Goal: Task Accomplishment & Management: Use online tool/utility

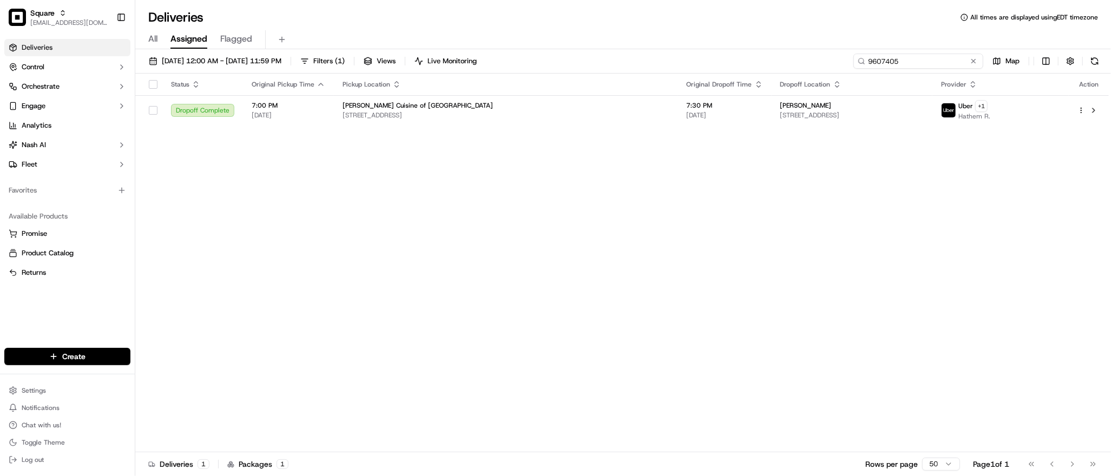
click at [922, 63] on input "9607405" at bounding box center [919, 61] width 130 height 15
click at [149, 18] on input "san thang" at bounding box center [201, 16] width 135 height 22
type input "santhang"
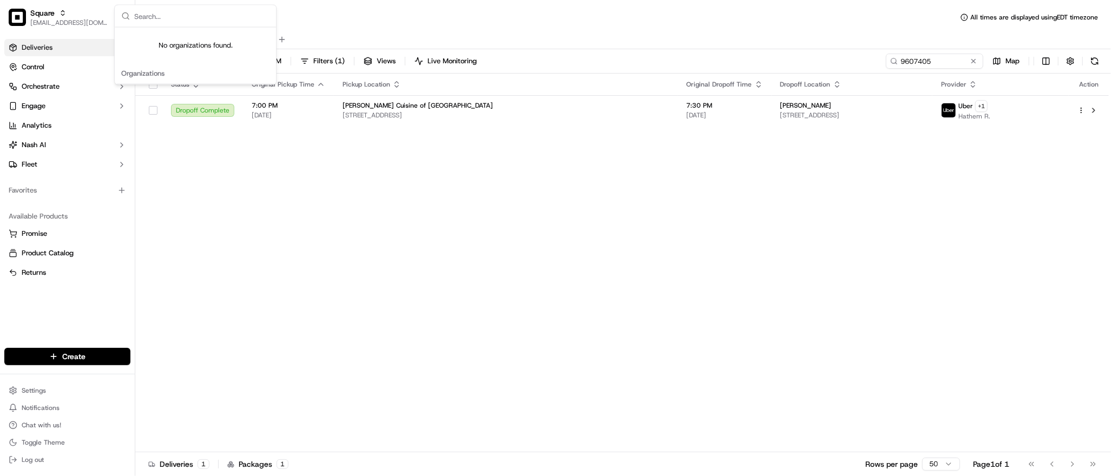
click at [926, 368] on div "Status Original Pickup Time Pickup Location Original Dropoff Time Dropoff Locat…" at bounding box center [622, 263] width 974 height 379
click at [415, 208] on div "Status Original Pickup Time Pickup Location Original Dropoff Time Dropoff Locat…" at bounding box center [622, 263] width 974 height 379
click at [997, 296] on div "Status Original Pickup Time Pickup Location Original Dropoff Time Dropoff Locat…" at bounding box center [622, 263] width 974 height 379
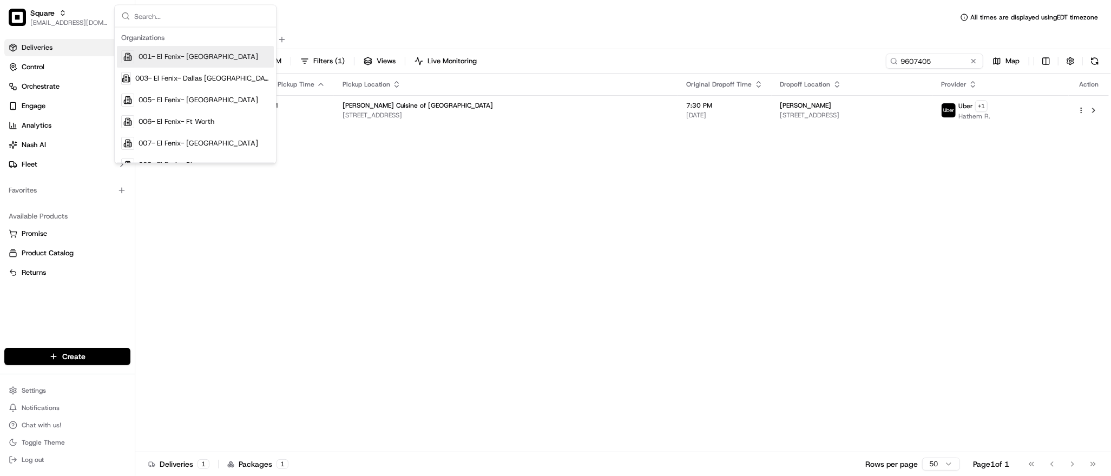
click at [964, 224] on div "Status Original Pickup Time Pickup Location Original Dropoff Time Dropoff Locat…" at bounding box center [622, 263] width 974 height 379
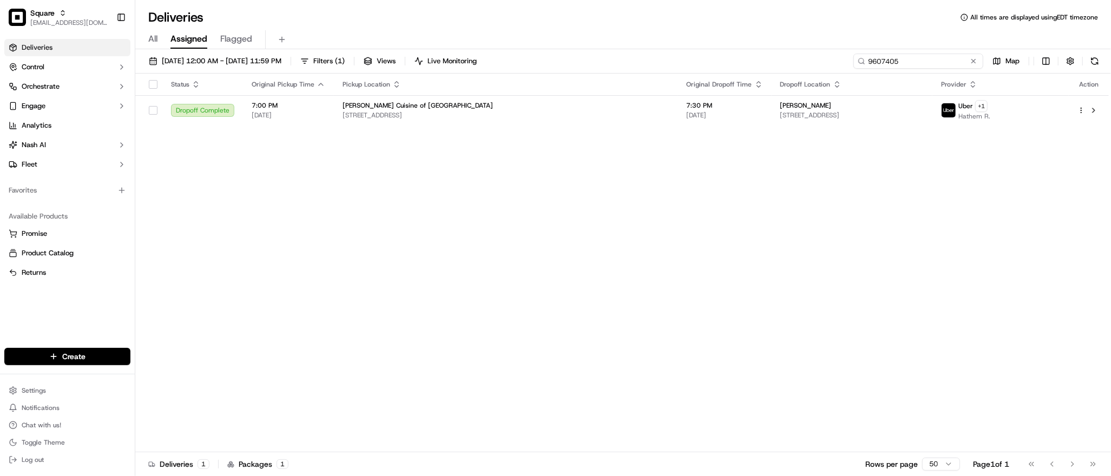
click at [915, 62] on input "9607405" at bounding box center [919, 61] width 130 height 15
type input "2"
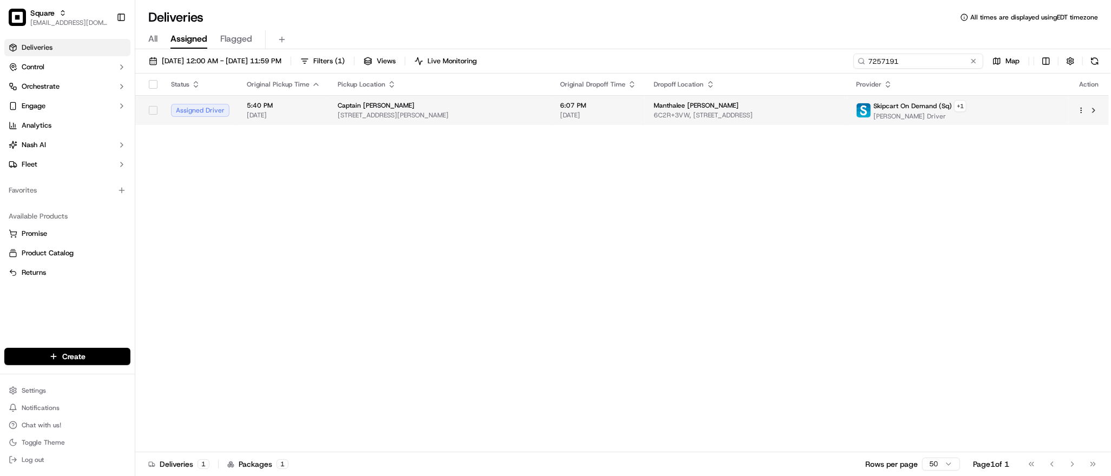
type input "7257191"
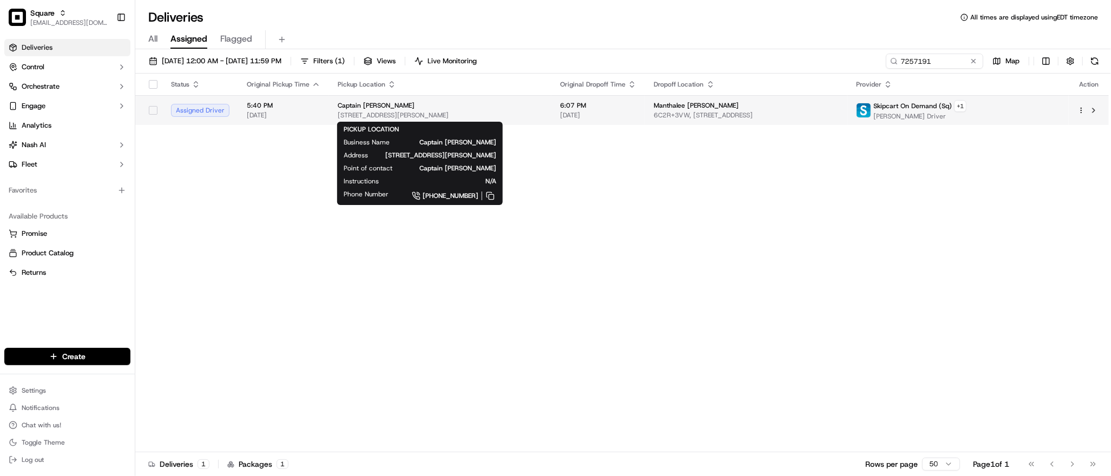
click at [518, 115] on span "[STREET_ADDRESS][PERSON_NAME]" at bounding box center [440, 115] width 205 height 9
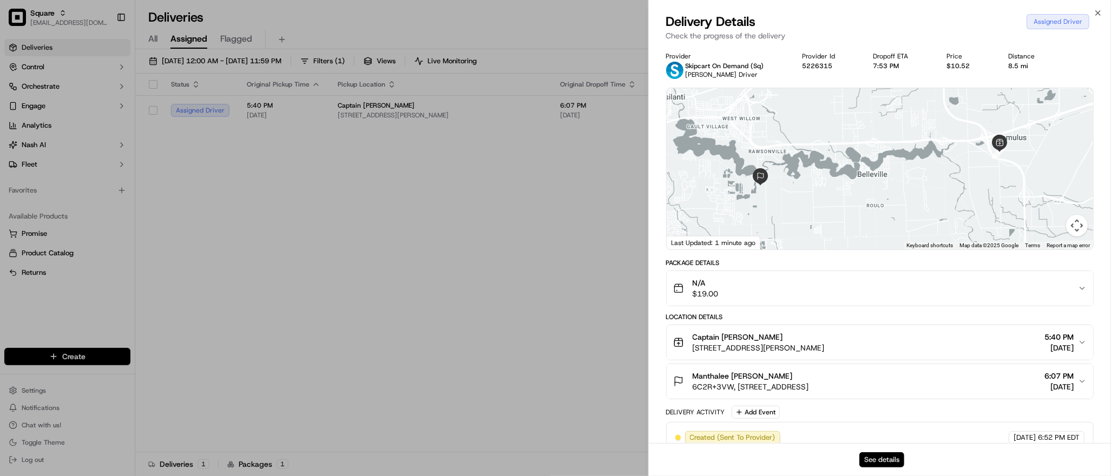
click at [877, 461] on button "See details" at bounding box center [882, 460] width 45 height 15
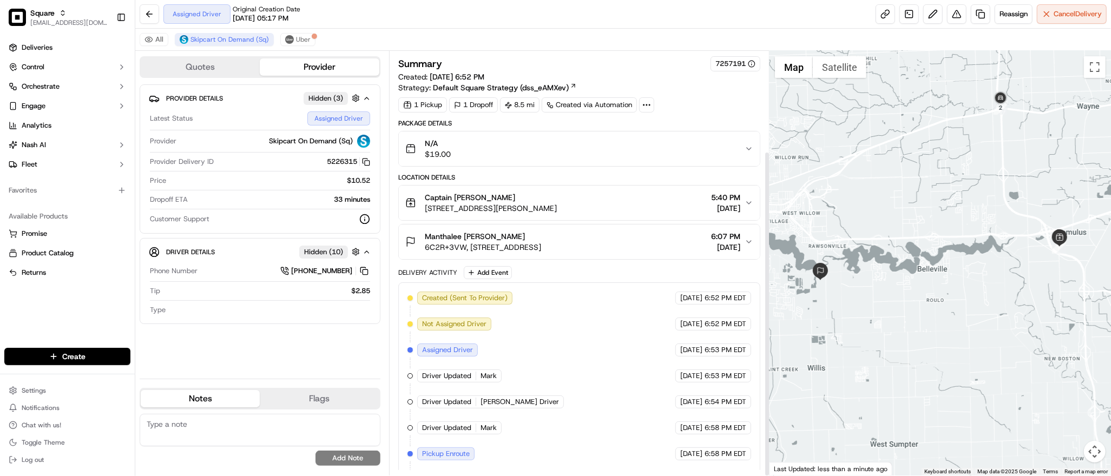
scroll to position [130, 0]
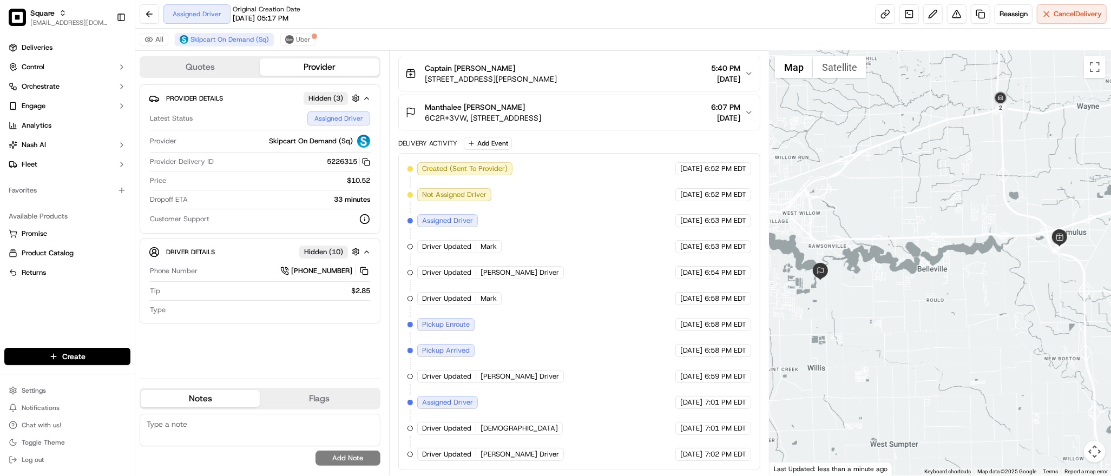
click at [893, 103] on div at bounding box center [941, 263] width 342 height 425
click at [299, 41] on span "Uber" at bounding box center [303, 39] width 15 height 9
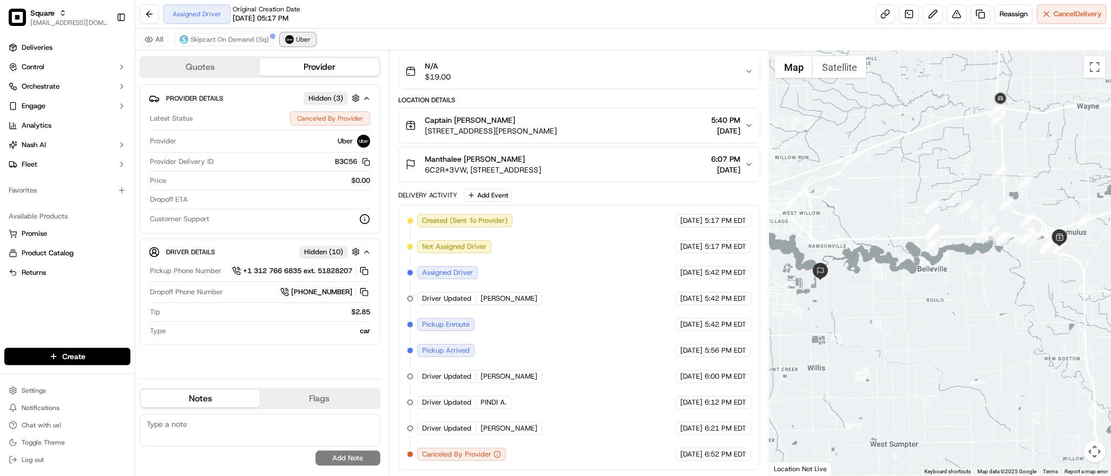
scroll to position [78, 0]
click at [241, 40] on span "Skipcart On Demand (Sq)" at bounding box center [230, 39] width 78 height 9
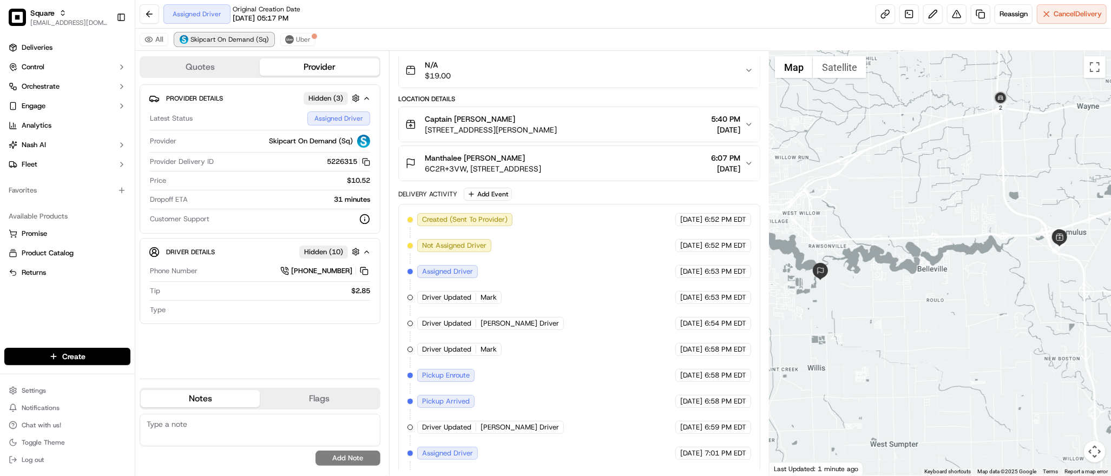
scroll to position [130, 0]
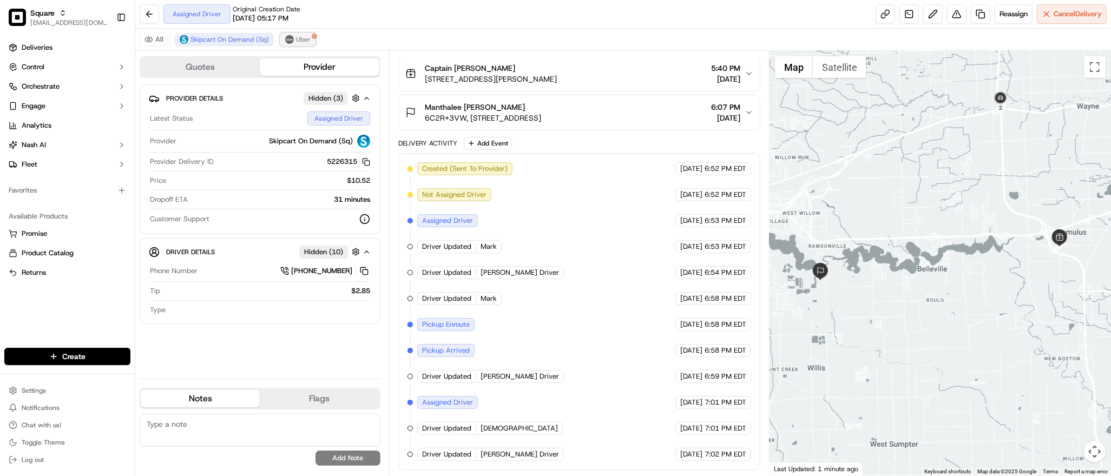
click at [302, 38] on span "Uber" at bounding box center [303, 39] width 15 height 9
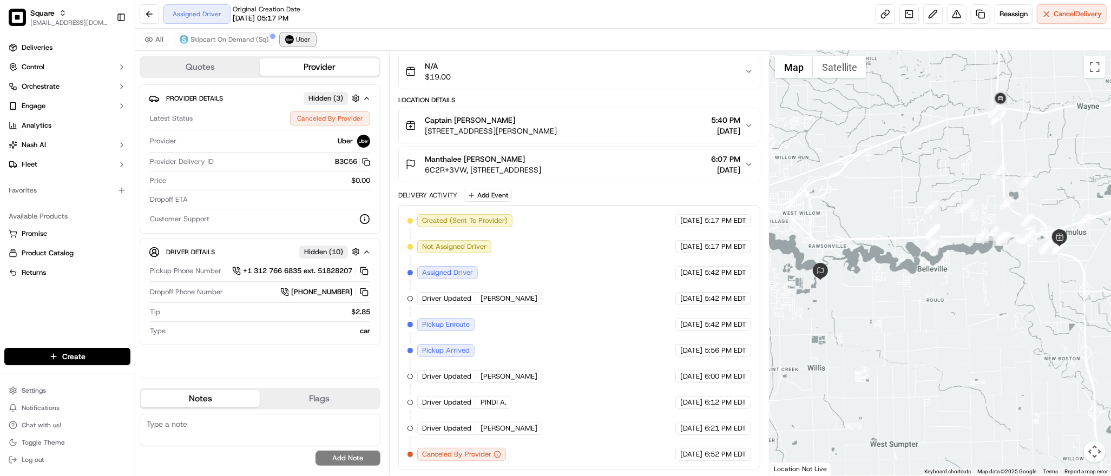
scroll to position [78, 0]
click at [224, 43] on span "Skipcart On Demand (Sq)" at bounding box center [230, 39] width 78 height 9
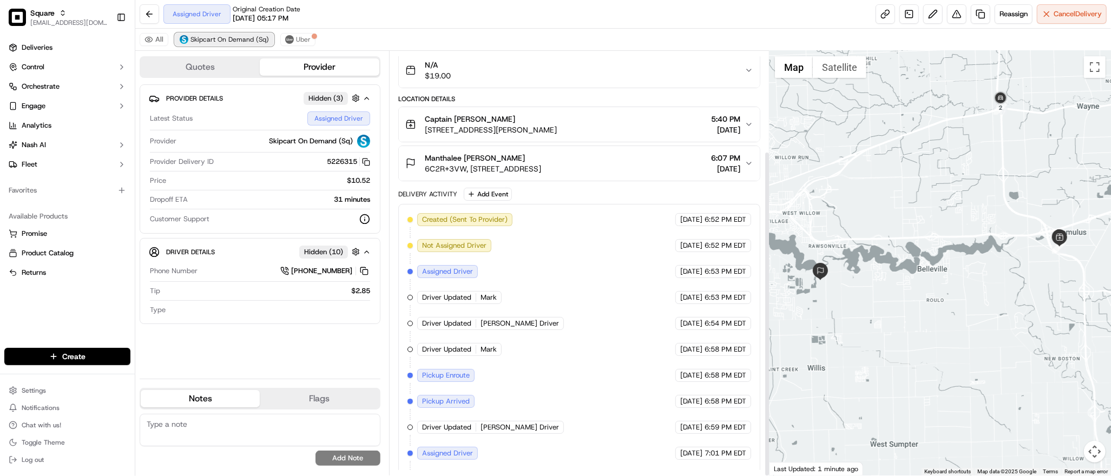
scroll to position [130, 0]
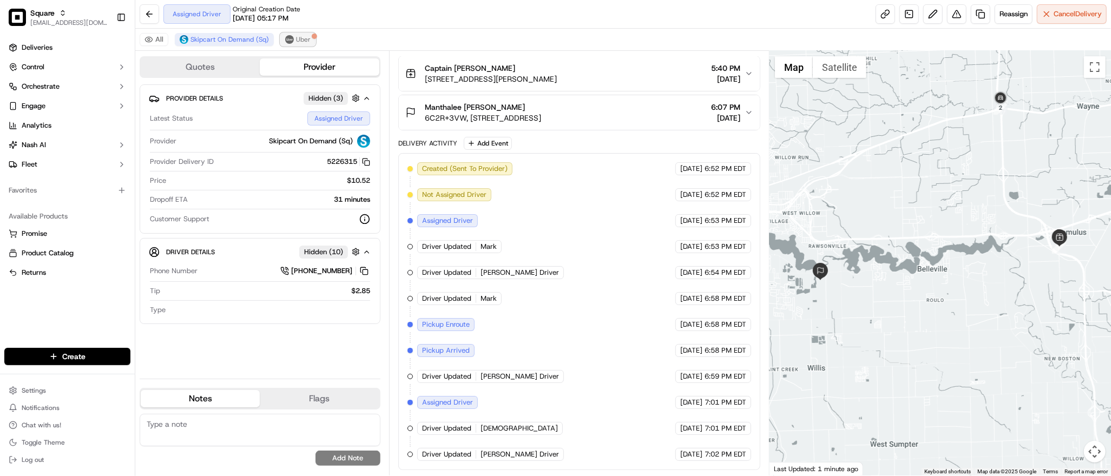
click at [286, 43] on img at bounding box center [289, 39] width 9 height 9
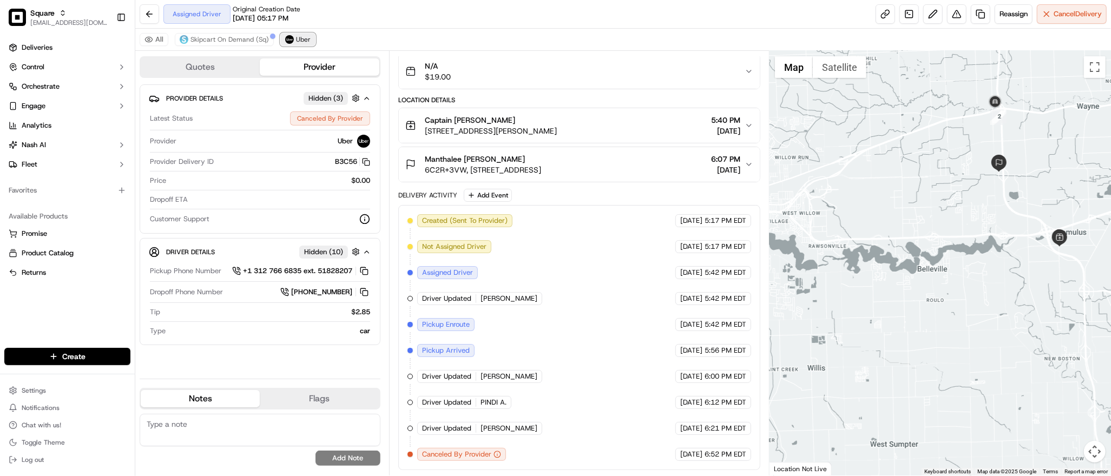
scroll to position [78, 0]
click at [225, 36] on span "Skipcart On Demand (Sq)" at bounding box center [230, 39] width 78 height 9
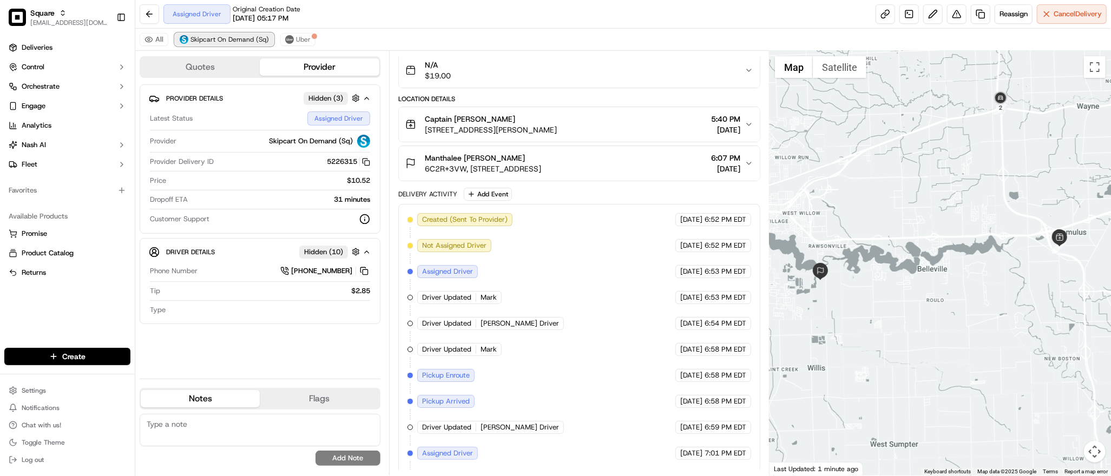
scroll to position [130, 0]
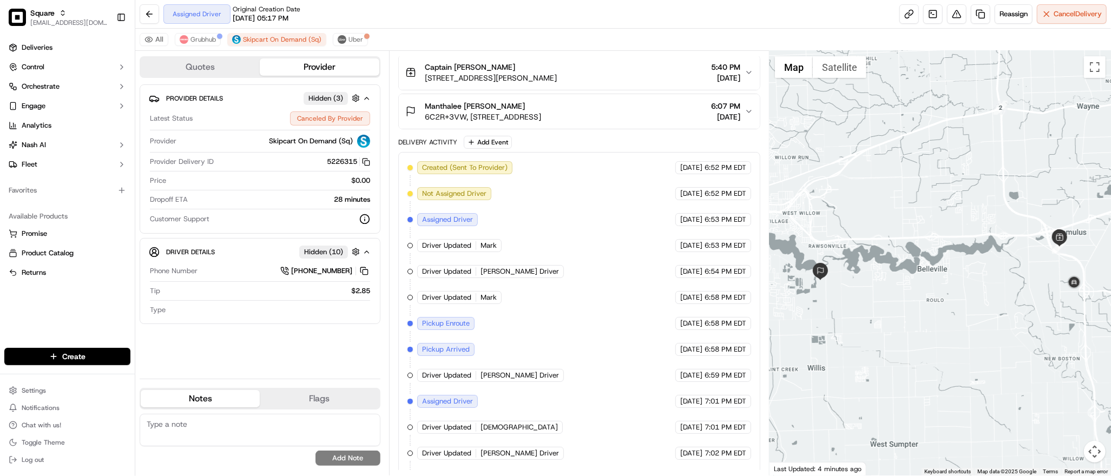
click at [1001, 160] on div at bounding box center [941, 263] width 342 height 425
click at [208, 38] on span "Grubhub" at bounding box center [203, 39] width 25 height 9
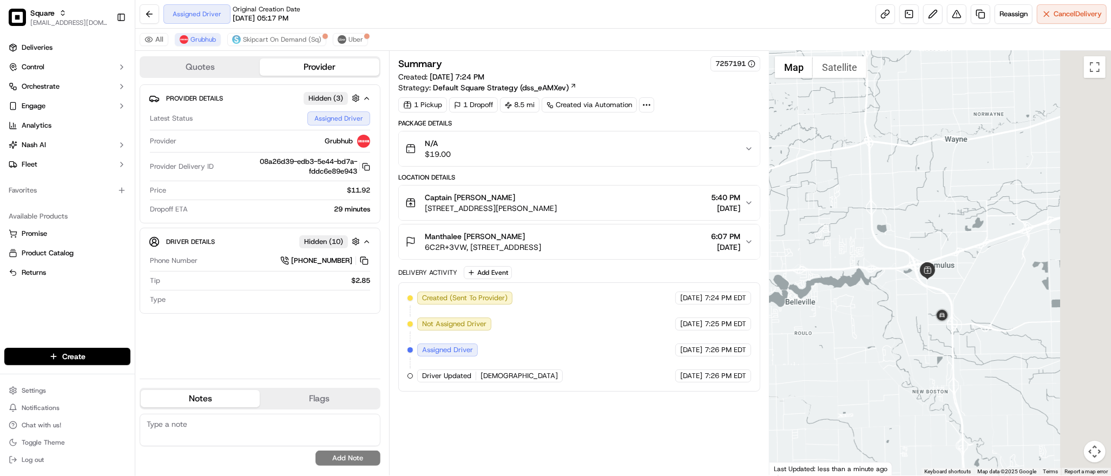
drag, startPoint x: 1002, startPoint y: 304, endPoint x: 861, endPoint y: 339, distance: 145.5
click at [861, 339] on div at bounding box center [941, 263] width 342 height 425
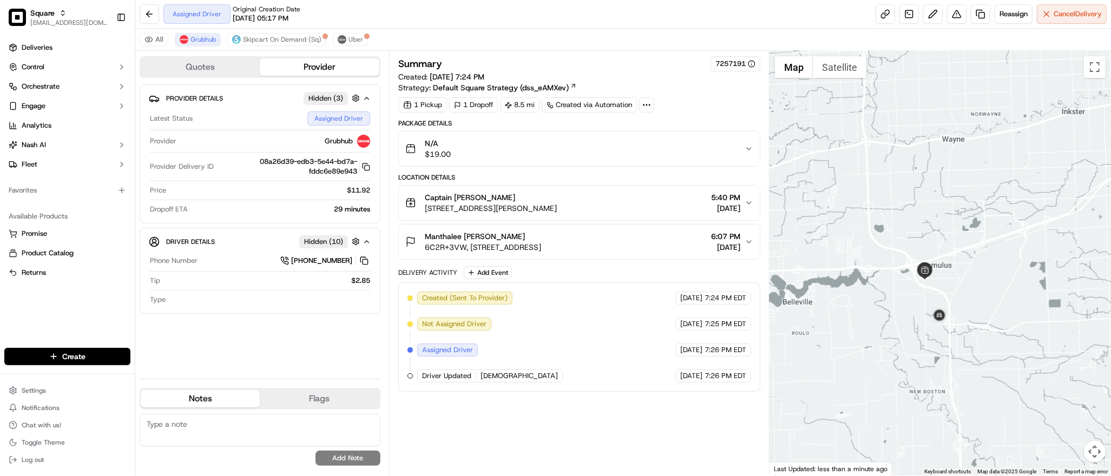
click at [987, 116] on div at bounding box center [941, 263] width 342 height 425
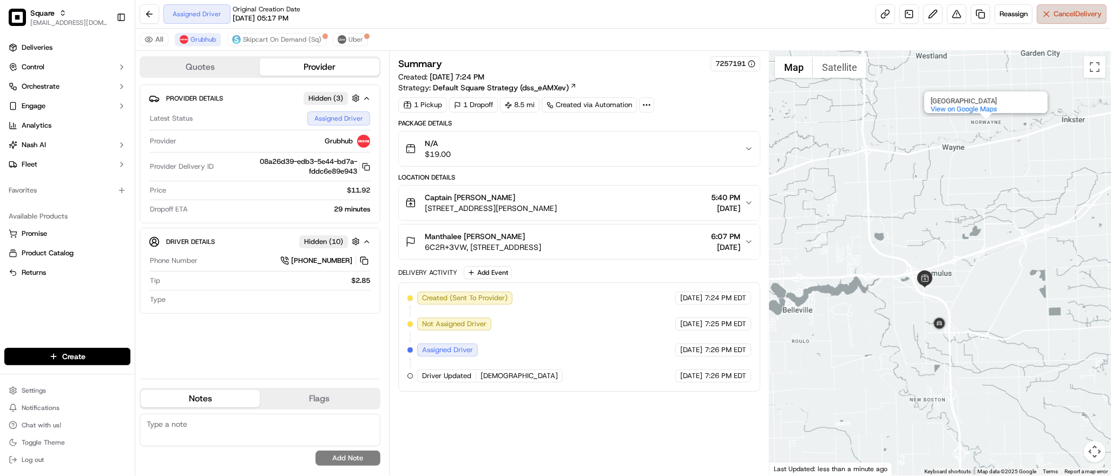
click at [1063, 17] on span "Cancel Delivery" at bounding box center [1078, 14] width 48 height 10
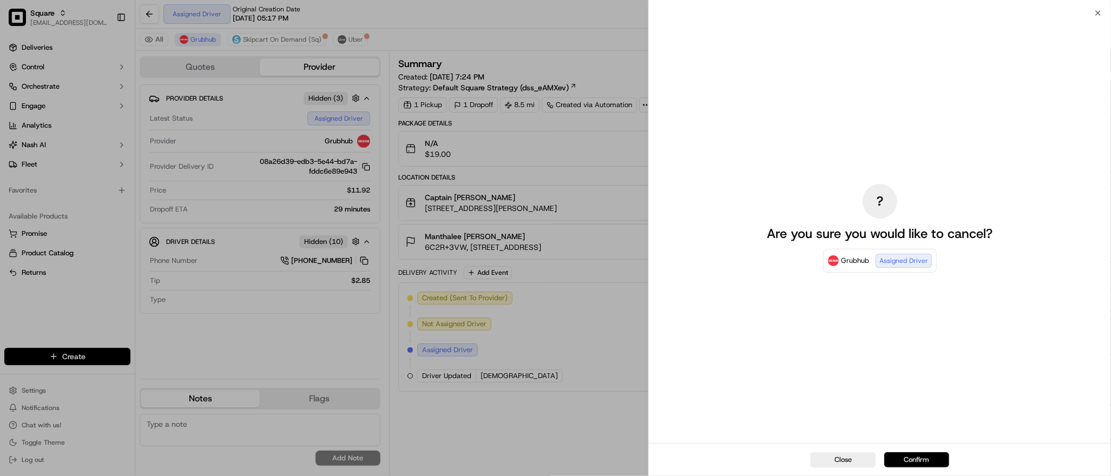
click at [914, 458] on button "Confirm" at bounding box center [916, 460] width 65 height 15
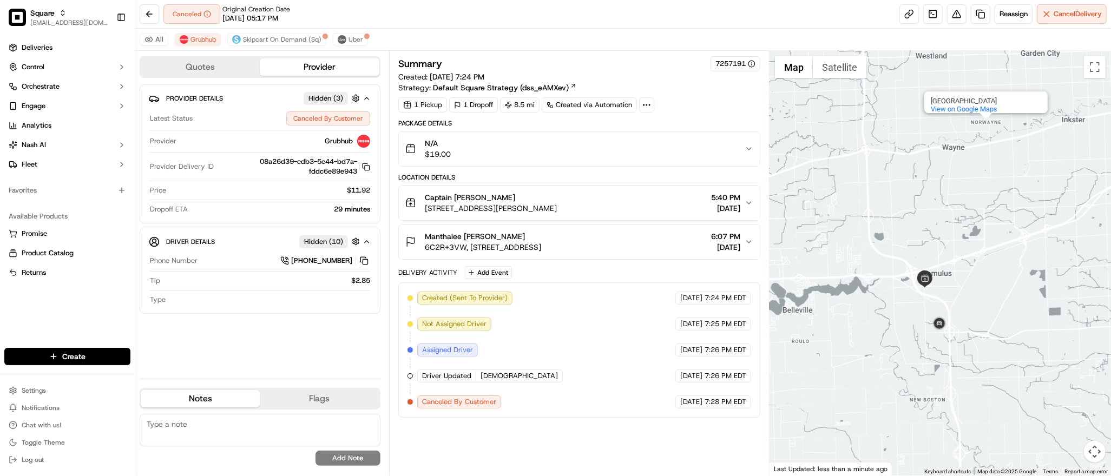
click at [284, 47] on div "All Grubhub Skipcart On Demand (Sq) Uber" at bounding box center [623, 40] width 976 height 22
click at [281, 37] on span "Skipcart On Demand (Sq)" at bounding box center [282, 39] width 78 height 9
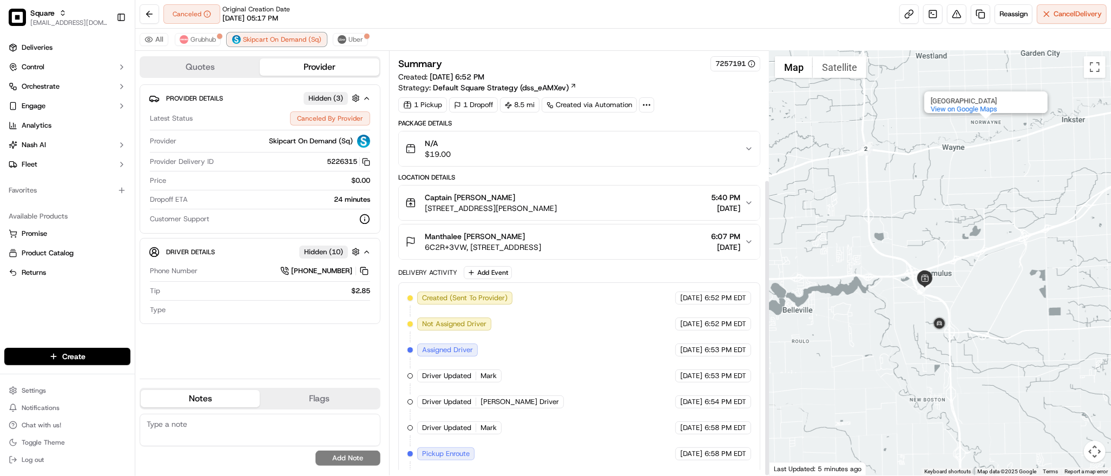
scroll to position [183, 0]
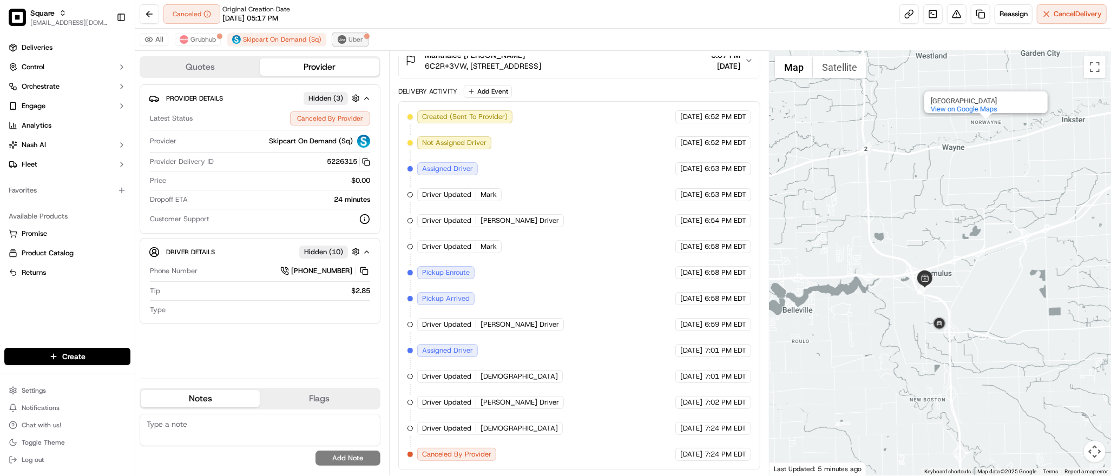
click at [353, 41] on span "Uber" at bounding box center [356, 39] width 15 height 9
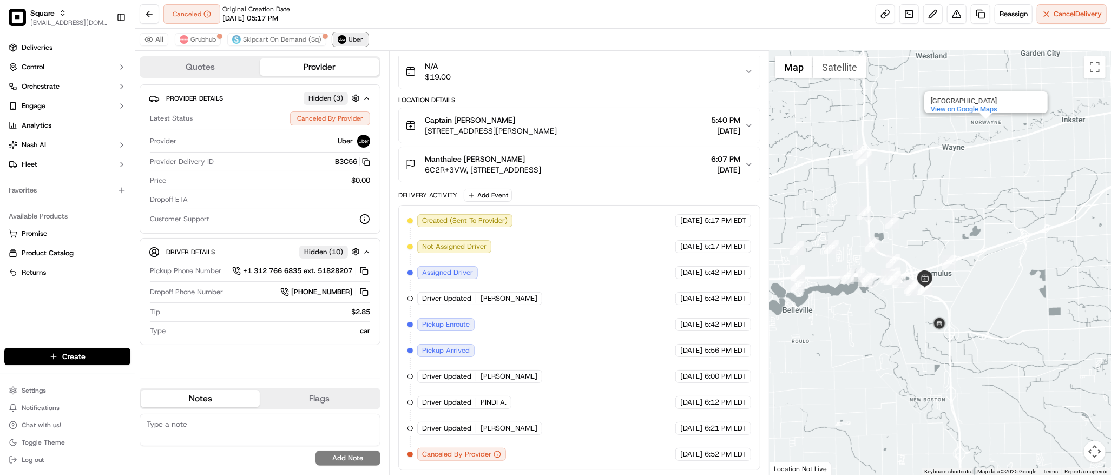
scroll to position [78, 0]
click at [287, 42] on span "Skipcart On Demand (Sq)" at bounding box center [282, 39] width 78 height 9
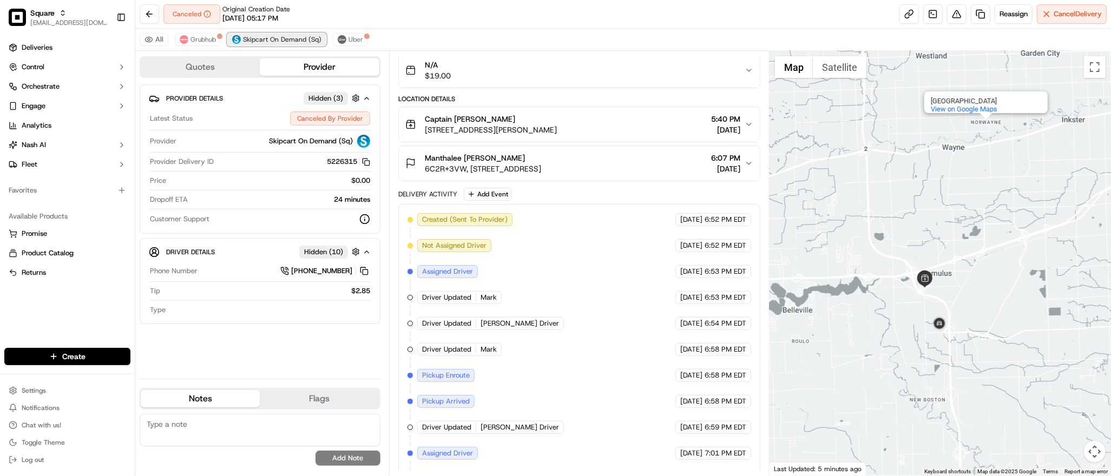
scroll to position [183, 0]
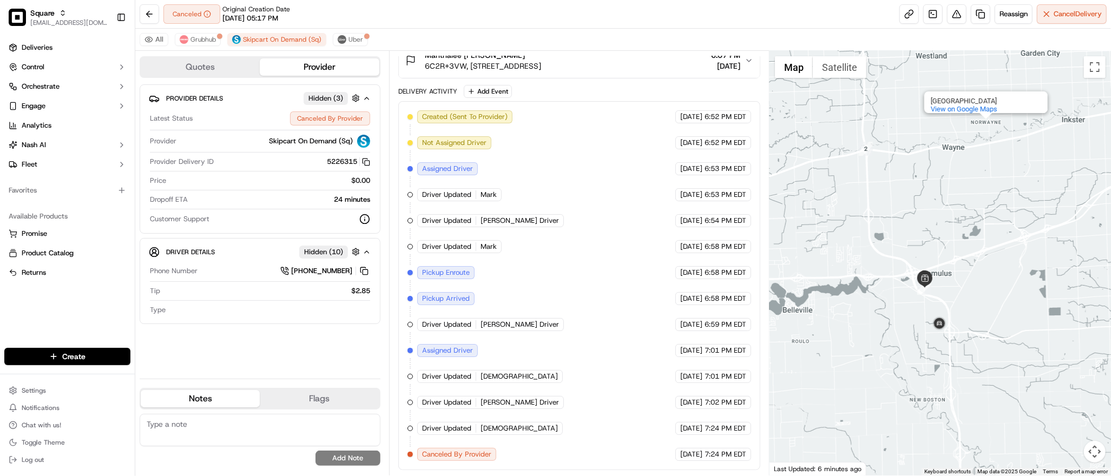
click at [1006, 208] on div "Norwayne Norwayne Westland, MI 48186 View on Google Maps" at bounding box center [941, 263] width 342 height 425
